Goal: Navigation & Orientation: Find specific page/section

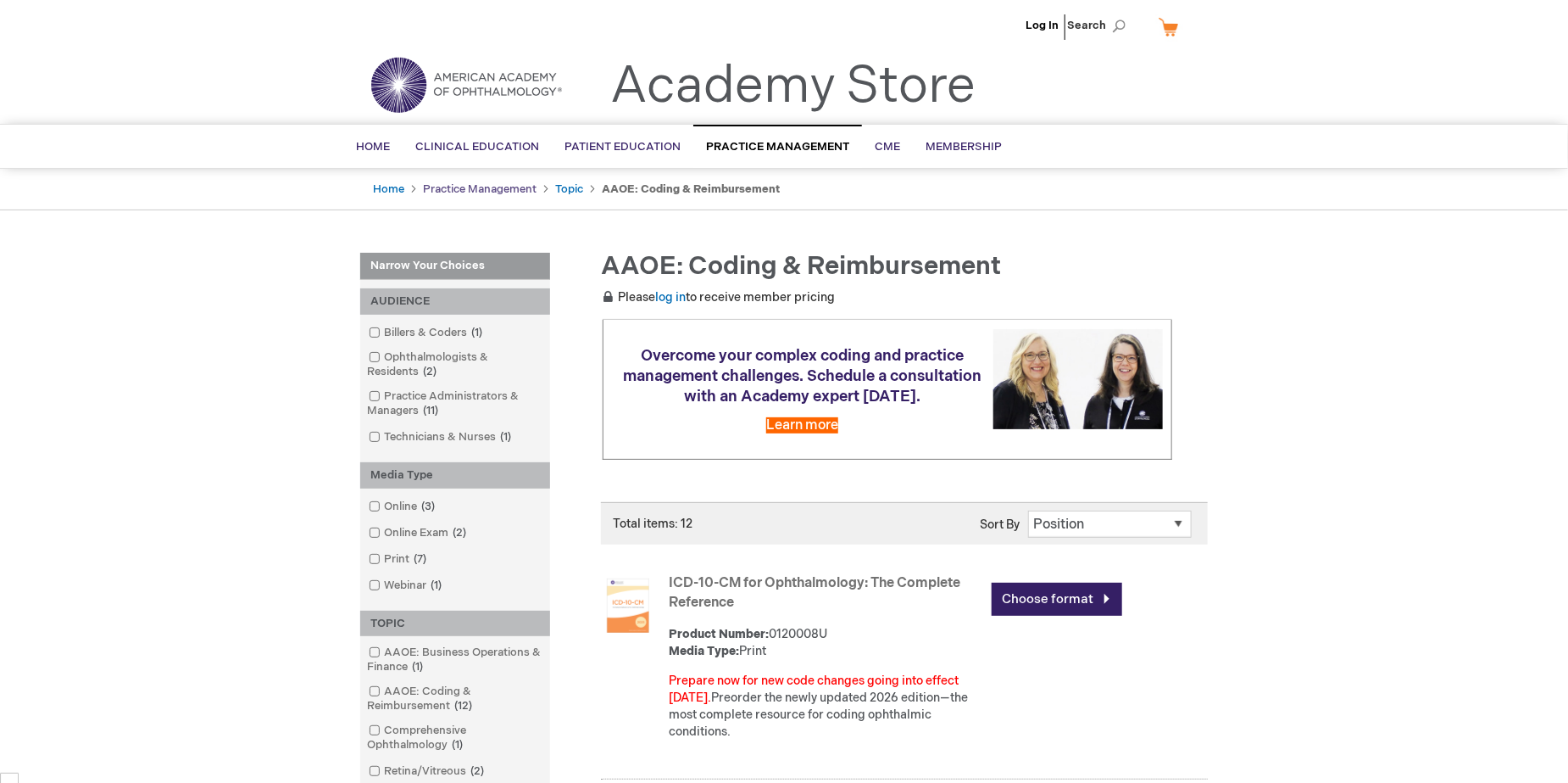
click at [469, 184] on link "Practice Management" at bounding box center [479, 189] width 114 height 13
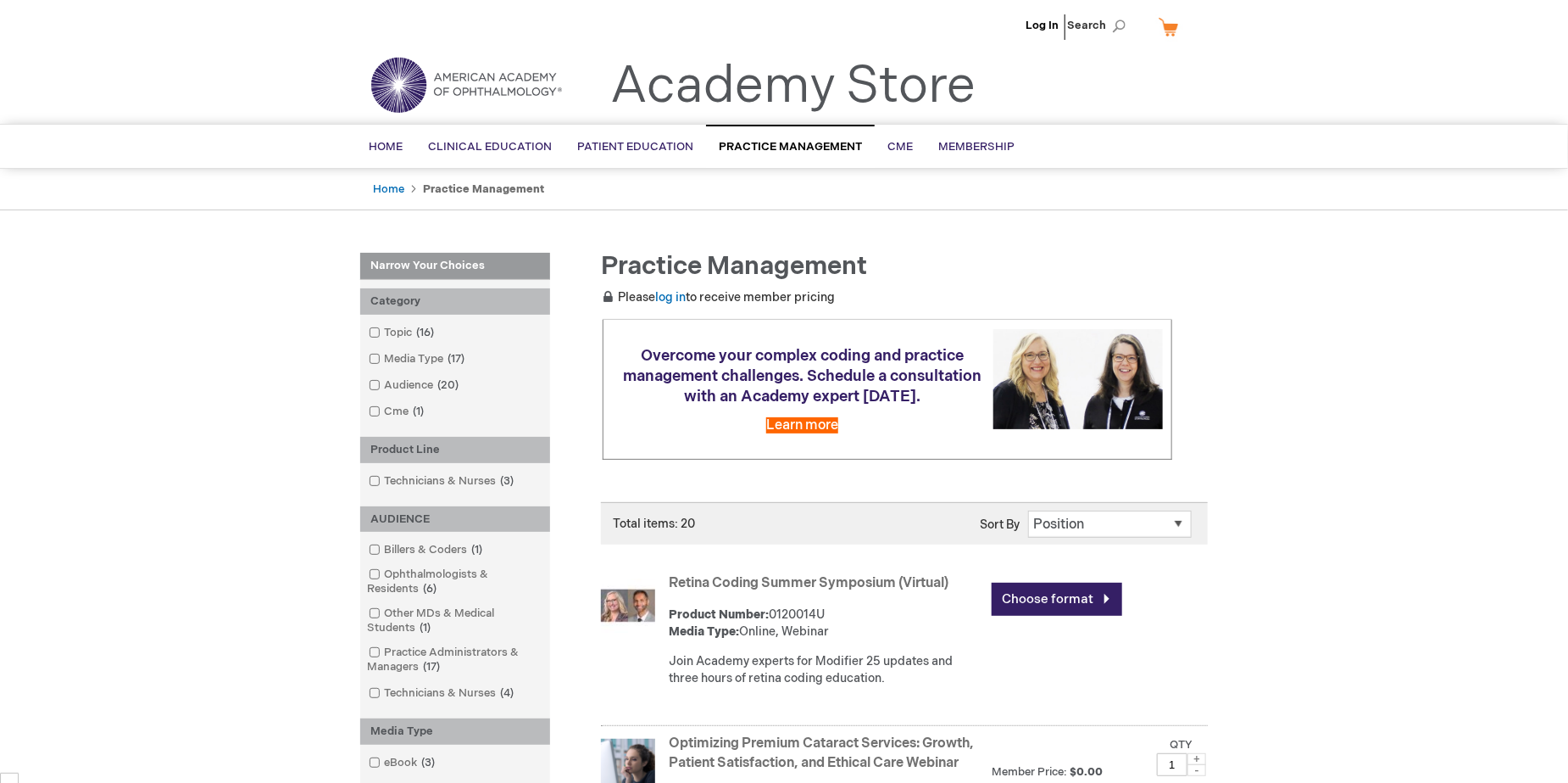
scroll to position [440, 0]
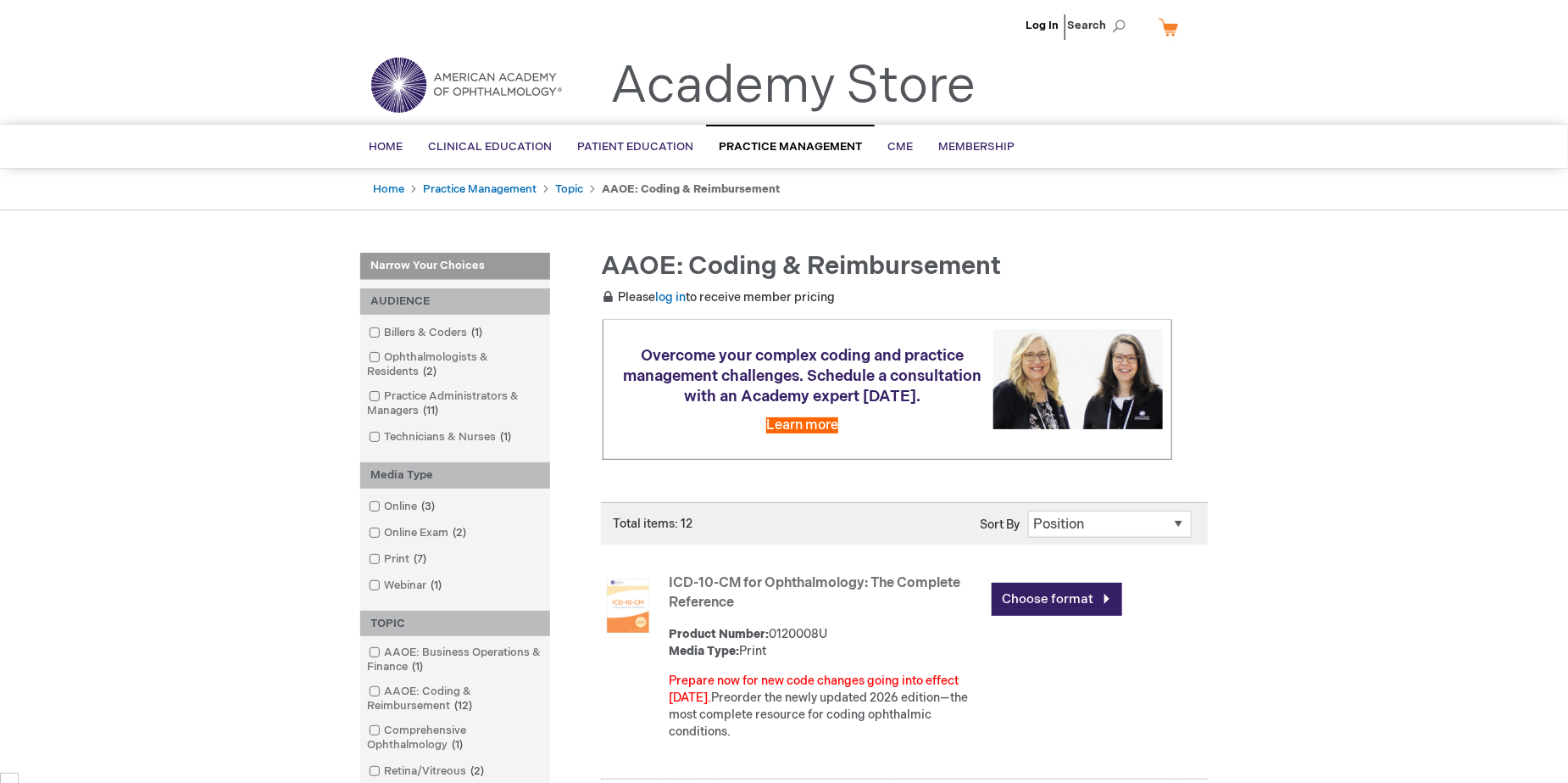
scroll to position [440, 0]
